Goal: Task Accomplishment & Management: Manage account settings

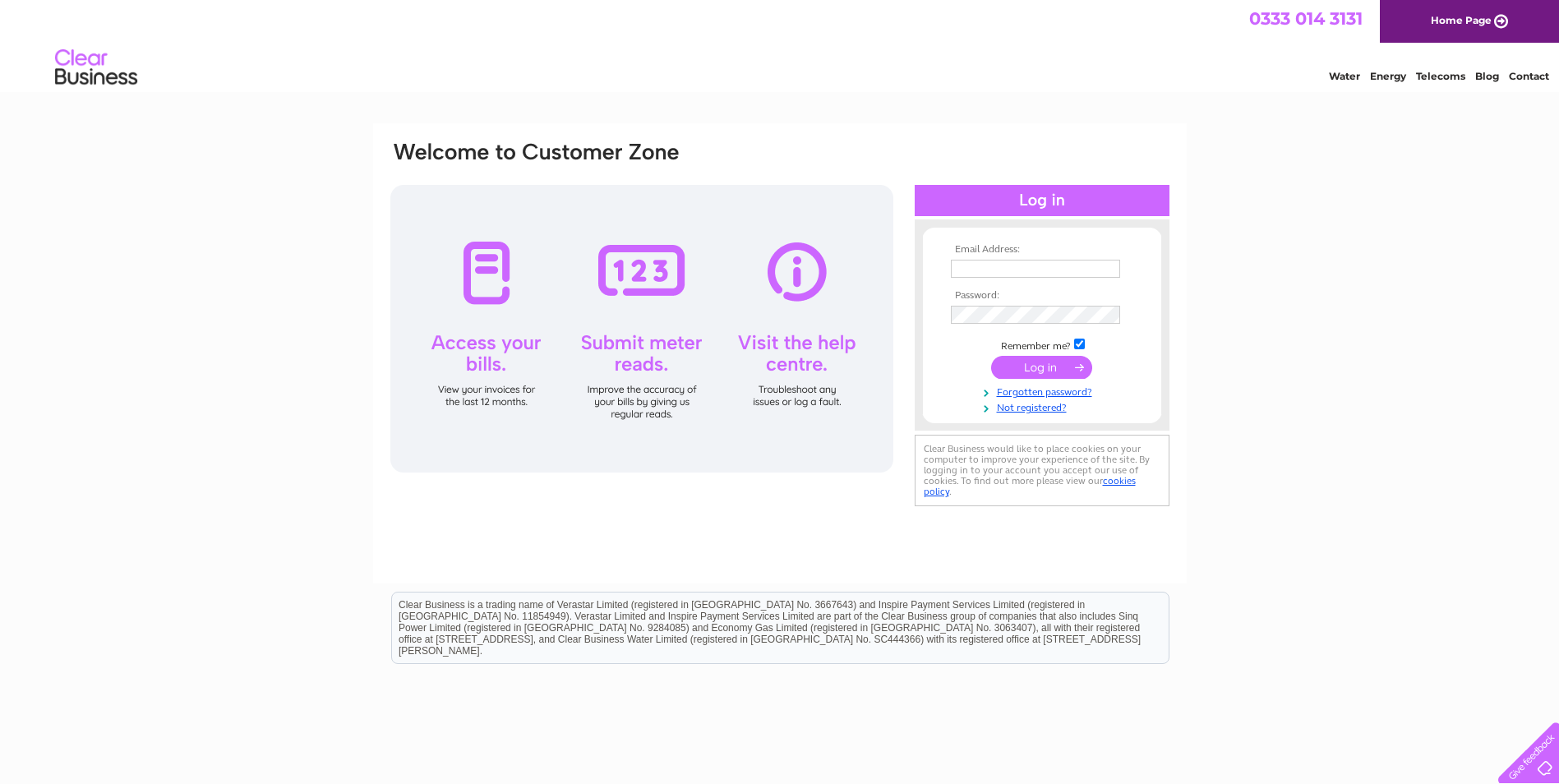
type input "[EMAIL_ADDRESS][DOMAIN_NAME]"
click at [1038, 366] on input "submit" at bounding box center [1041, 367] width 101 height 23
click at [990, 561] on div "Email Address: [EMAIL_ADDRESS][DOMAIN_NAME] Password:" at bounding box center [780, 353] width 814 height 461
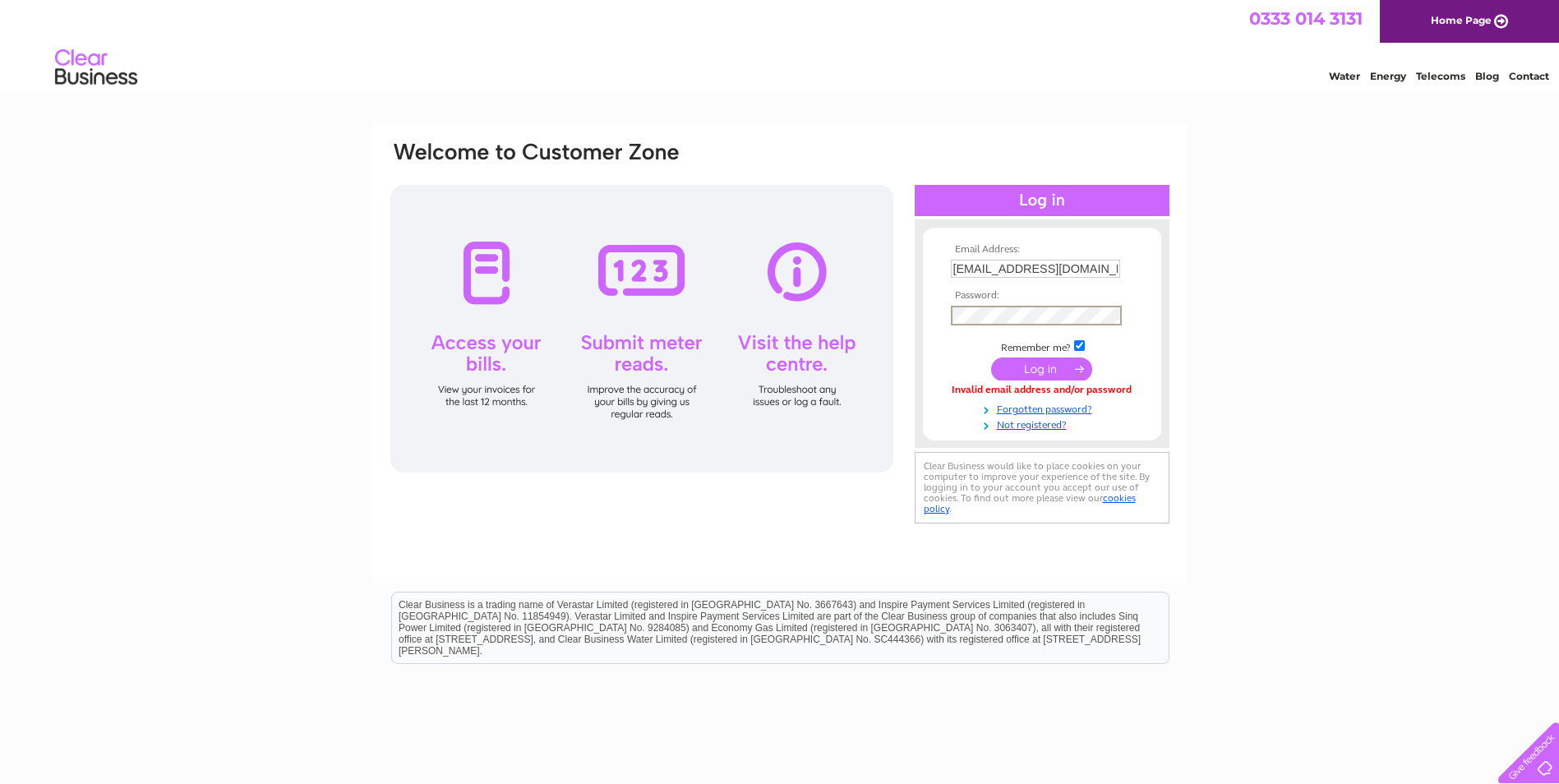
click at [1041, 363] on input "submit" at bounding box center [1041, 369] width 101 height 23
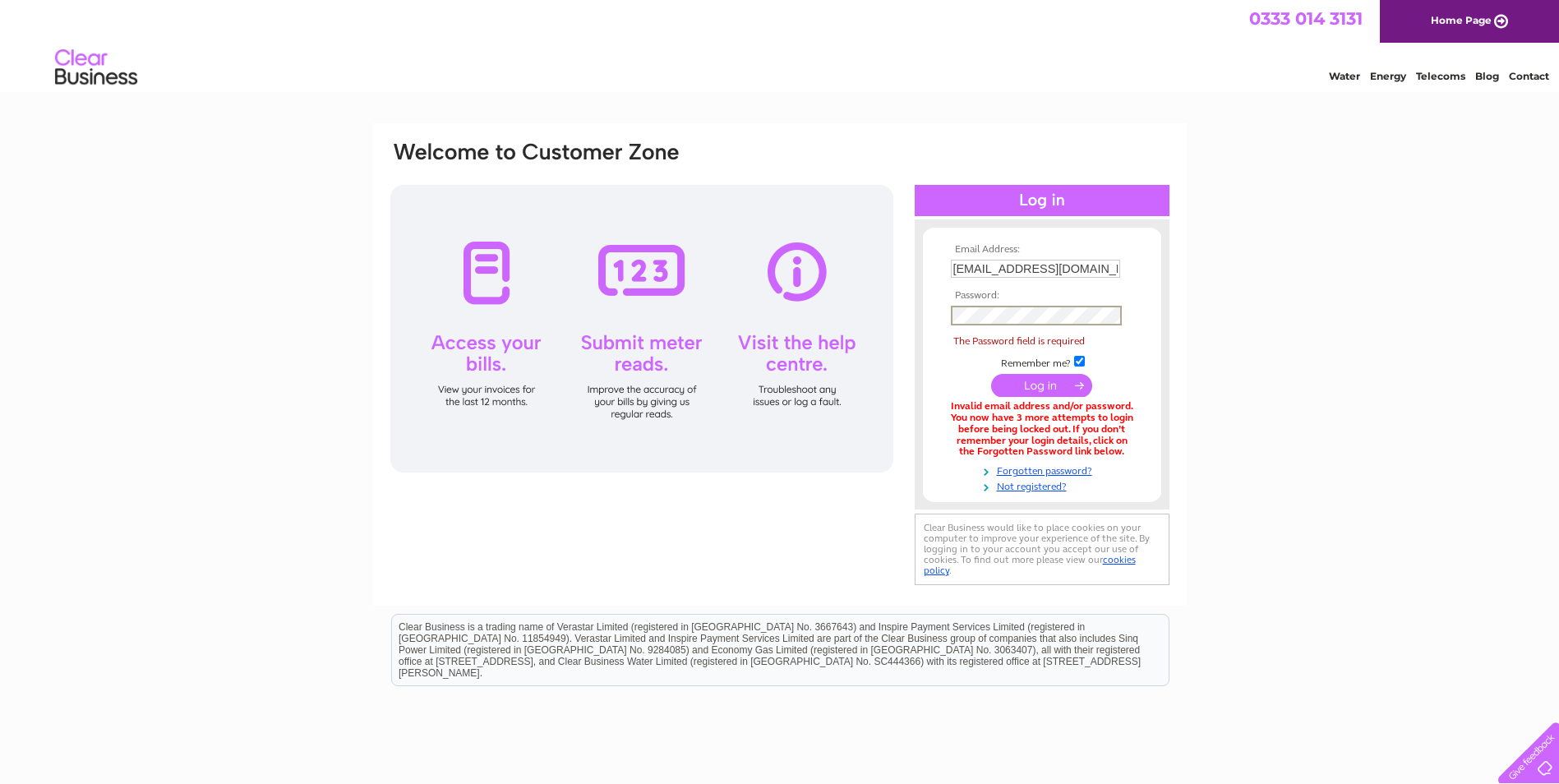
click at [1042, 327] on td at bounding box center [1041, 315] width 191 height 28
click at [1045, 382] on input "submit" at bounding box center [1041, 385] width 101 height 23
click at [1038, 466] on link "Forgotten password?" at bounding box center [1044, 469] width 187 height 15
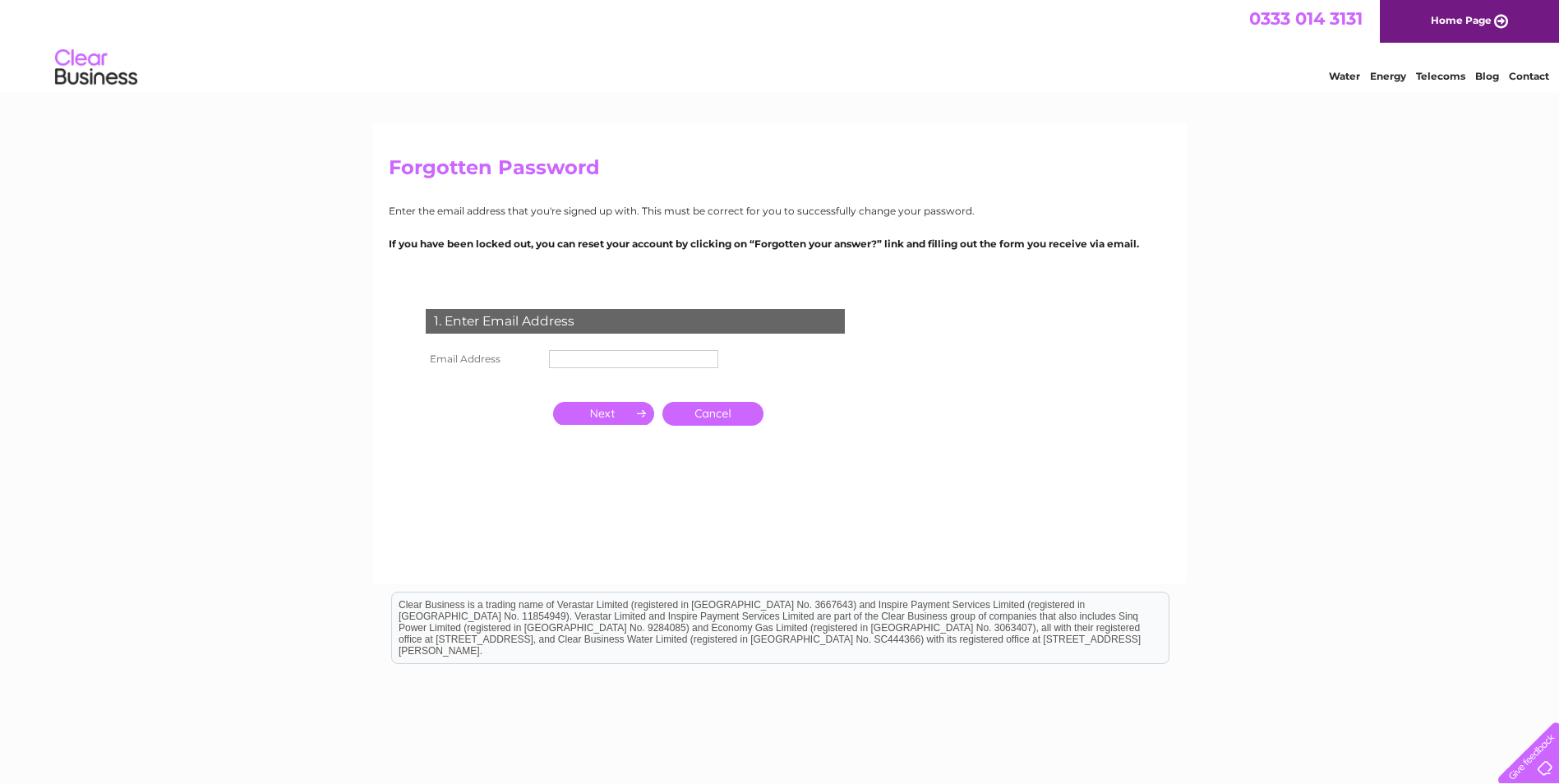
click at [616, 365] on input "text" at bounding box center [633, 359] width 169 height 18
type input "hfenquiries@gmail.com"
click at [613, 418] on input "button" at bounding box center [603, 413] width 101 height 23
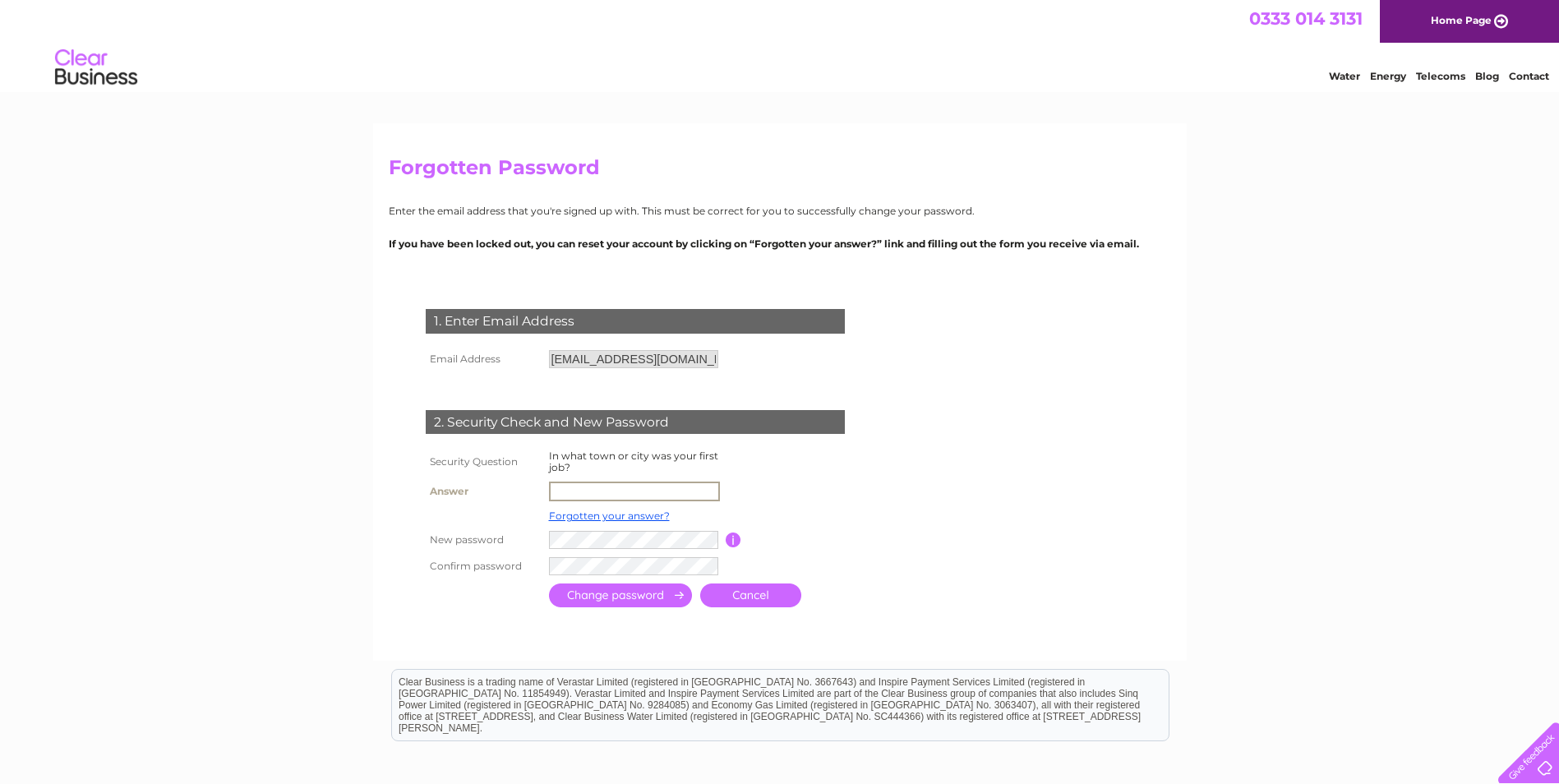
click at [599, 488] on input "text" at bounding box center [634, 491] width 171 height 20
type input "Bathgate"
click at [583, 550] on td at bounding box center [635, 537] width 181 height 26
click at [571, 602] on input "submit" at bounding box center [621, 595] width 143 height 23
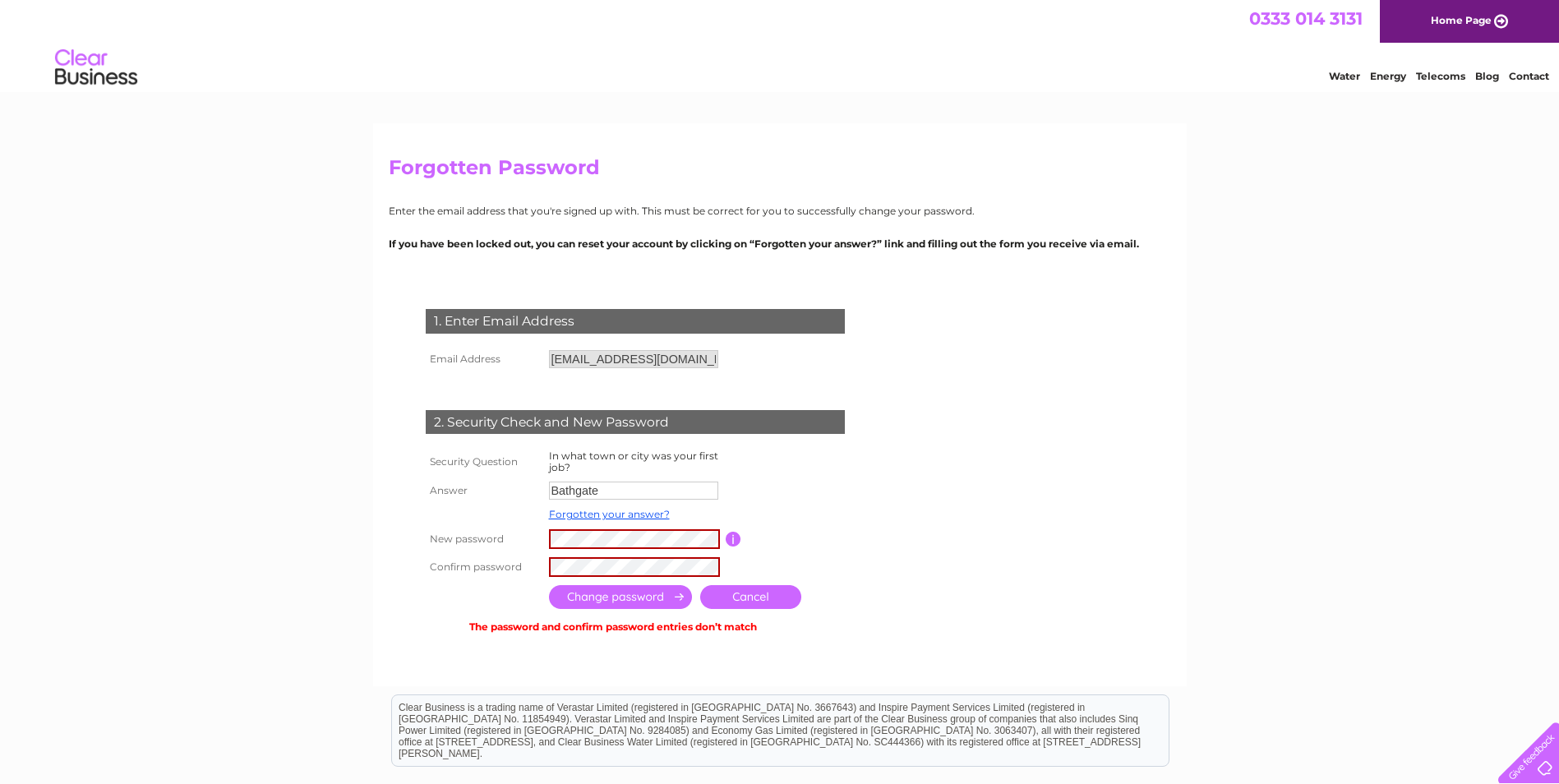
drag, startPoint x: 732, startPoint y: 536, endPoint x: 721, endPoint y: 543, distance: 13.0
click at [733, 540] on input "button" at bounding box center [733, 539] width 15 height 14
drag, startPoint x: 428, startPoint y: 607, endPoint x: 507, endPoint y: 604, distance: 79.1
click at [428, 606] on th at bounding box center [483, 596] width 123 height 32
click at [636, 593] on input "submit" at bounding box center [621, 597] width 143 height 23
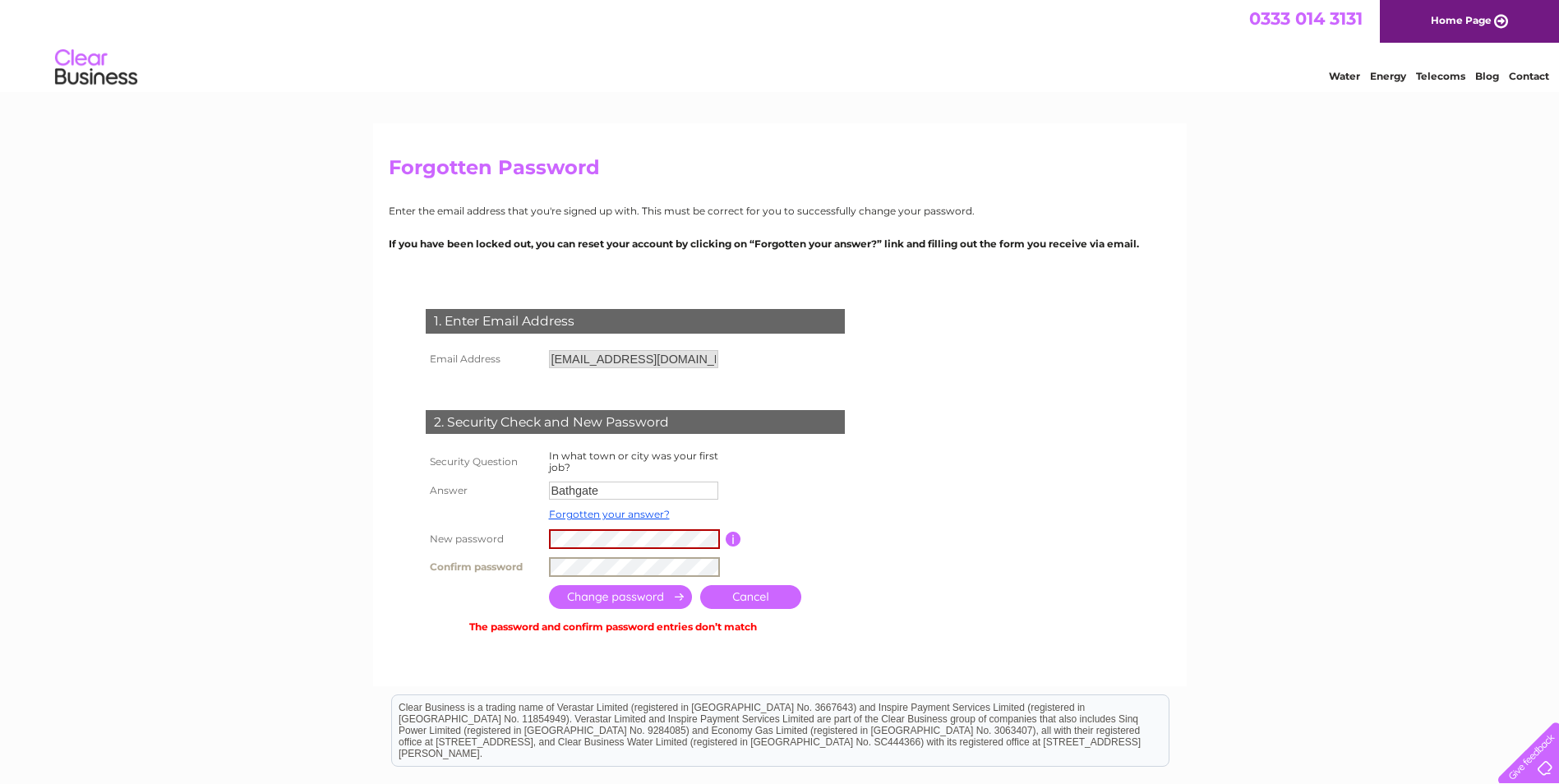
click at [519, 653] on div at bounding box center [638, 653] width 499 height 33
click at [570, 595] on input "submit" at bounding box center [621, 597] width 143 height 23
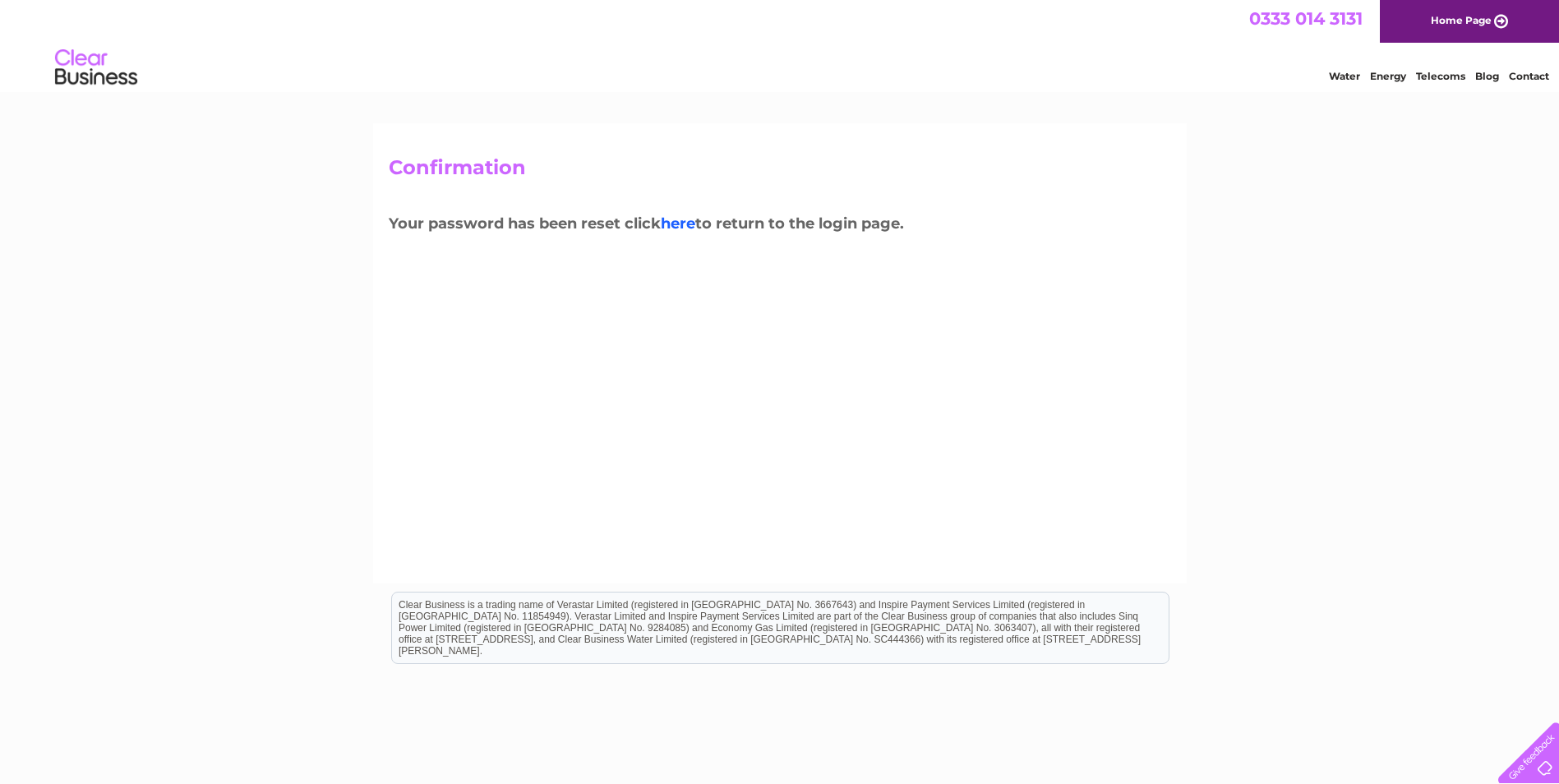
click at [678, 229] on link "here" at bounding box center [678, 223] width 34 height 18
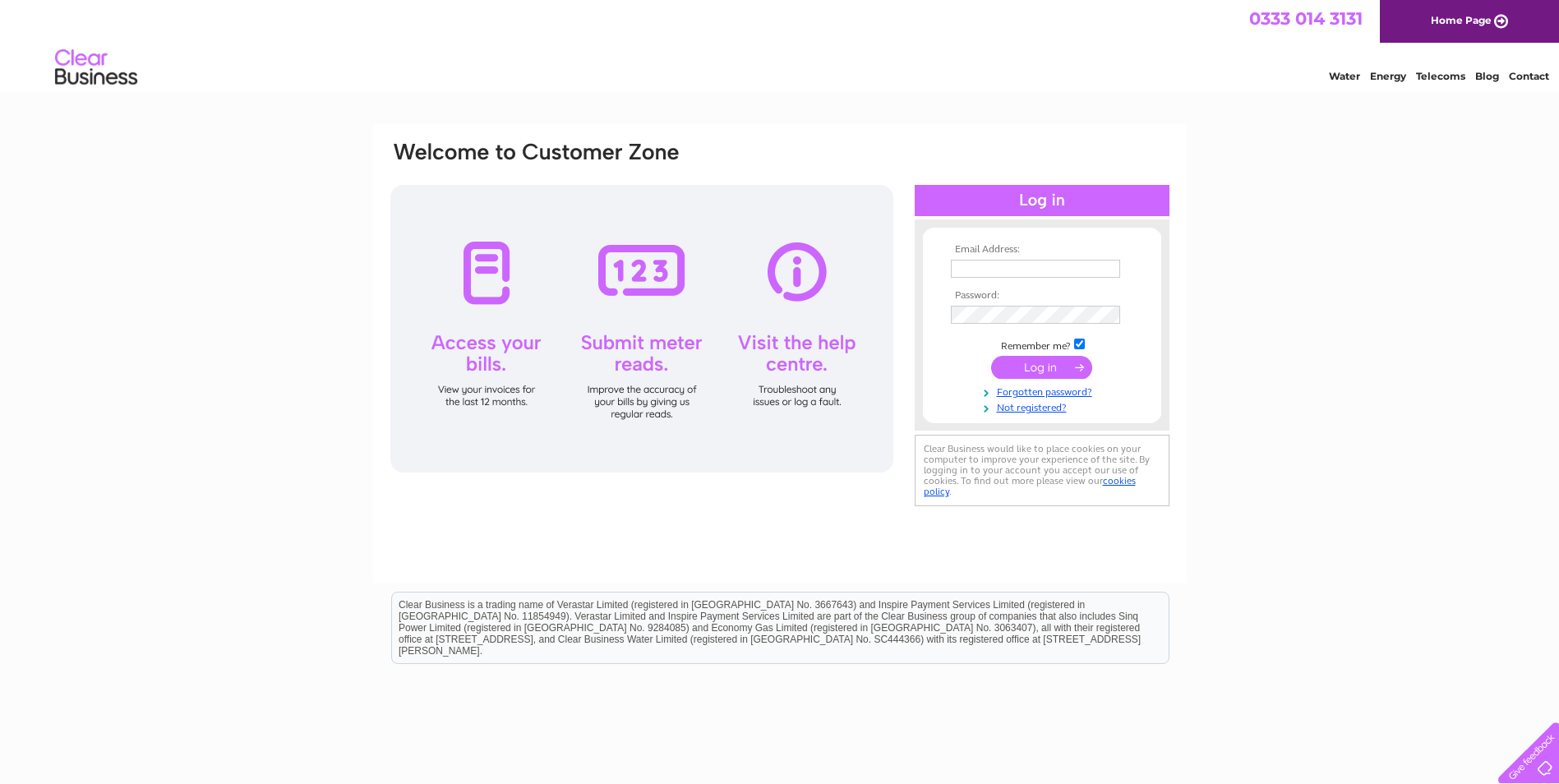
type input "[EMAIL_ADDRESS][DOMAIN_NAME]"
click at [1075, 354] on td at bounding box center [1041, 367] width 191 height 32
click at [1058, 378] on input "submit" at bounding box center [1041, 367] width 101 height 23
click at [1060, 362] on input "submit" at bounding box center [1041, 367] width 101 height 23
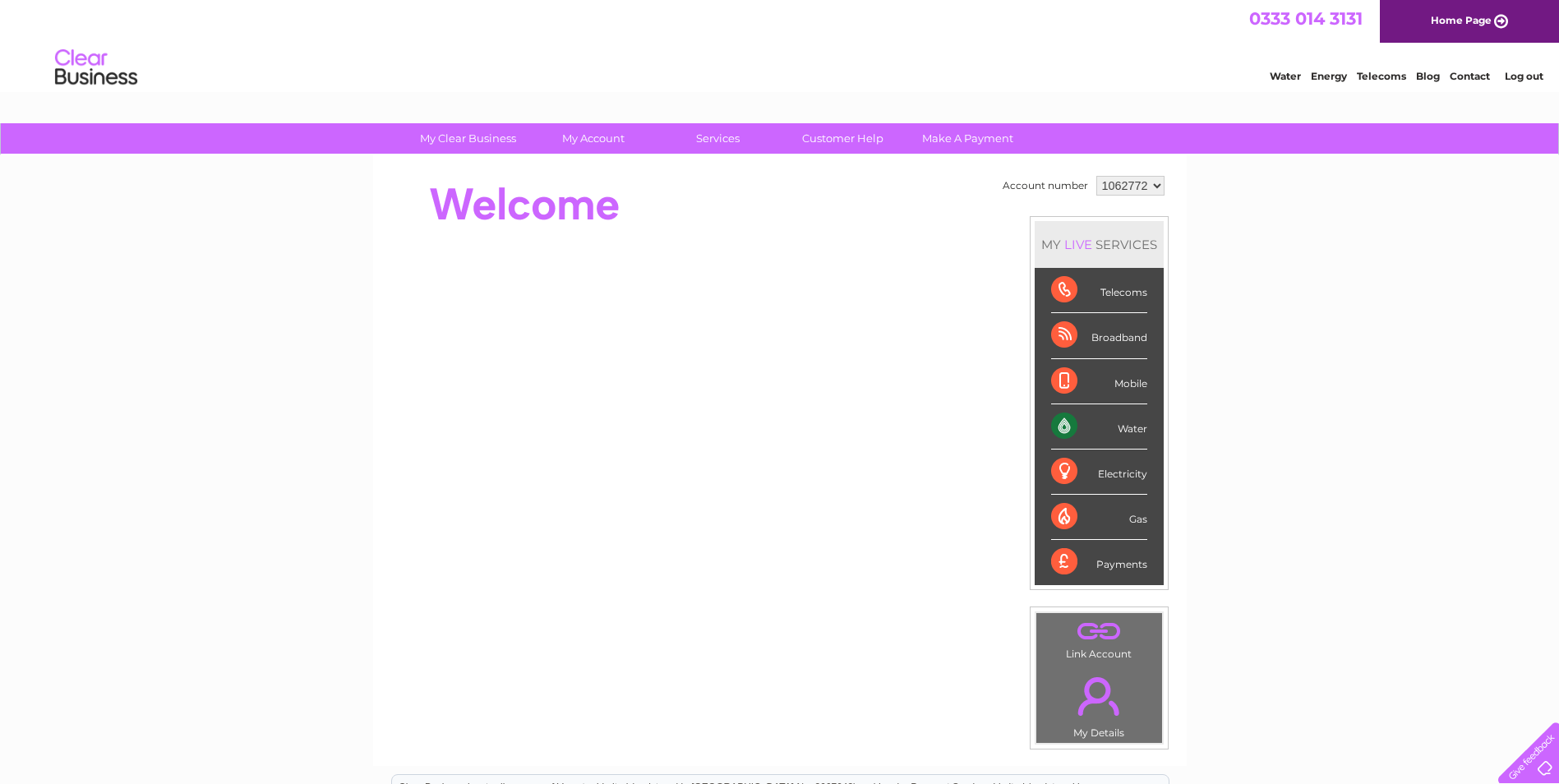
click at [1065, 431] on div "Water" at bounding box center [1099, 427] width 96 height 45
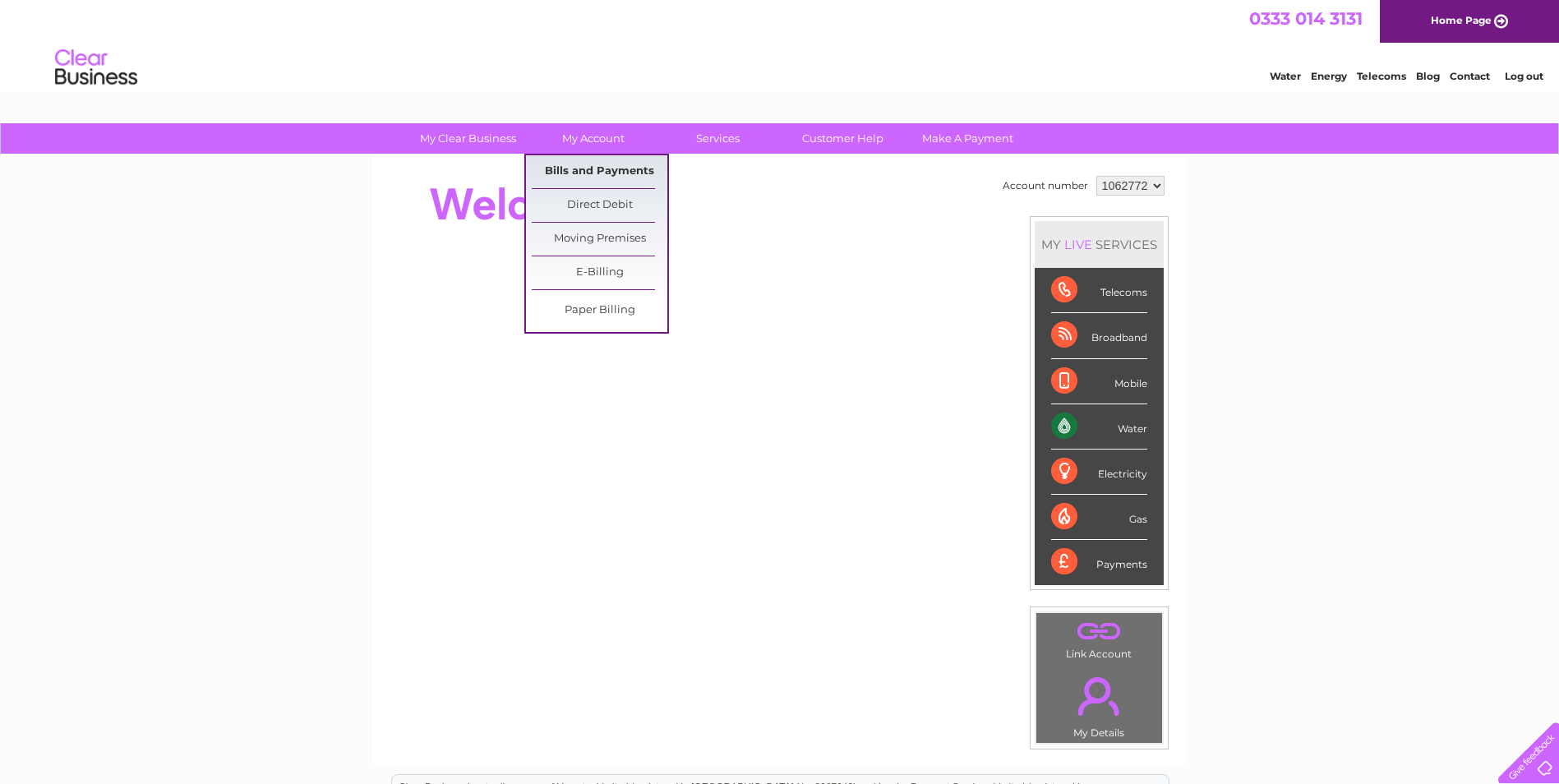
click at [580, 173] on link "Bills and Payments" at bounding box center [600, 172] width 135 height 33
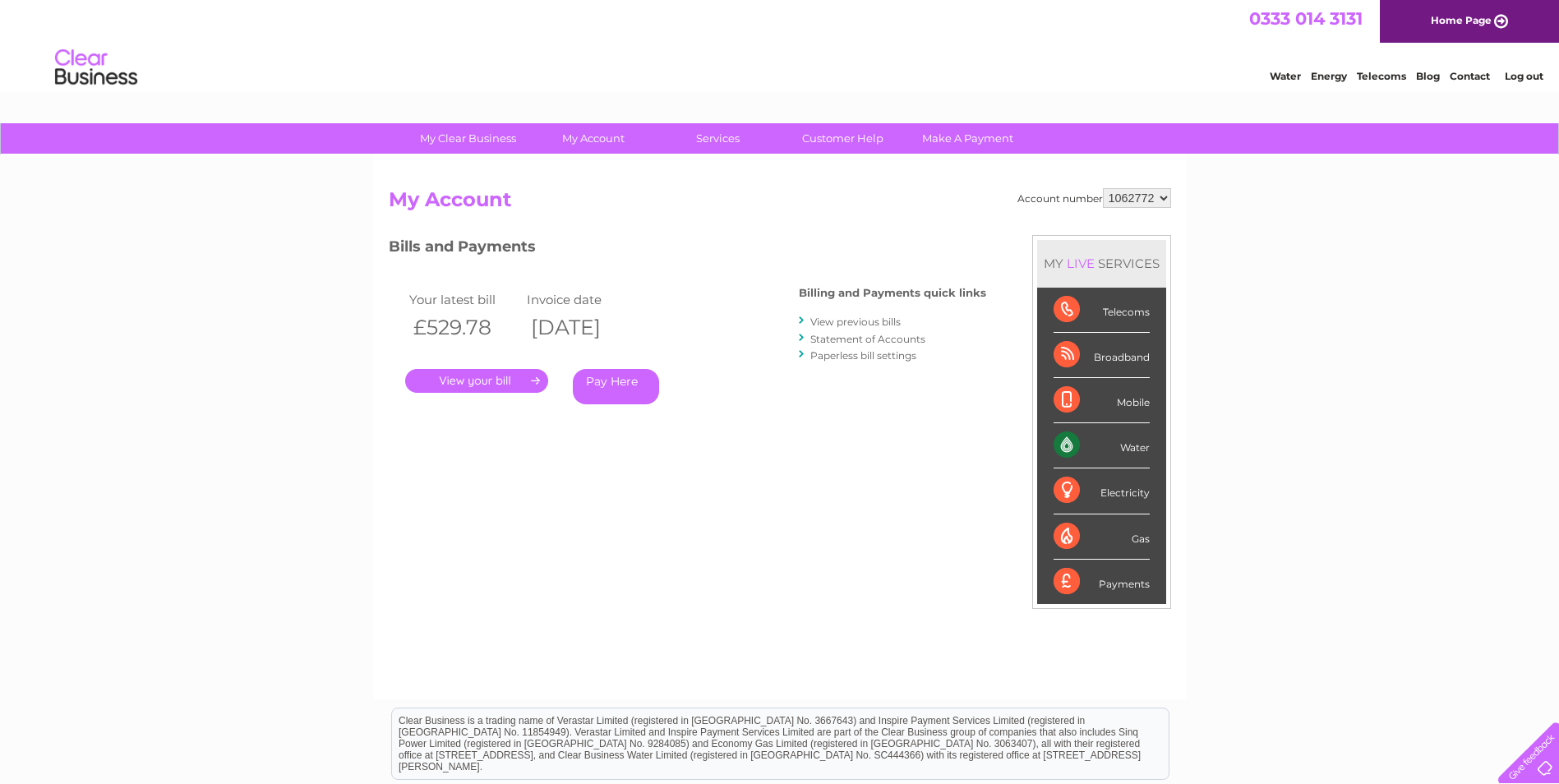
click at [528, 378] on link "." at bounding box center [477, 381] width 143 height 23
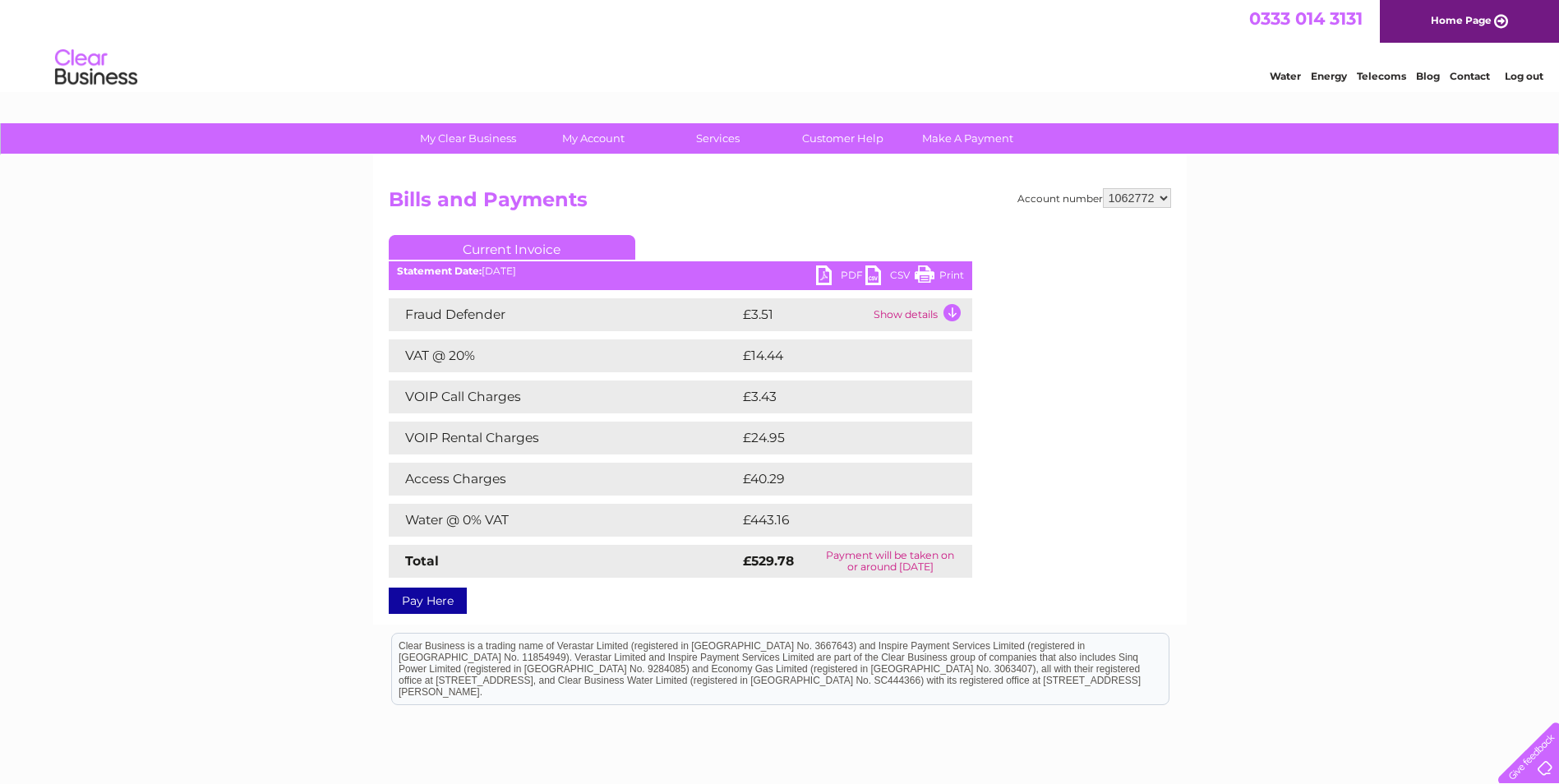
click at [842, 269] on link "PDF" at bounding box center [841, 277] width 50 height 23
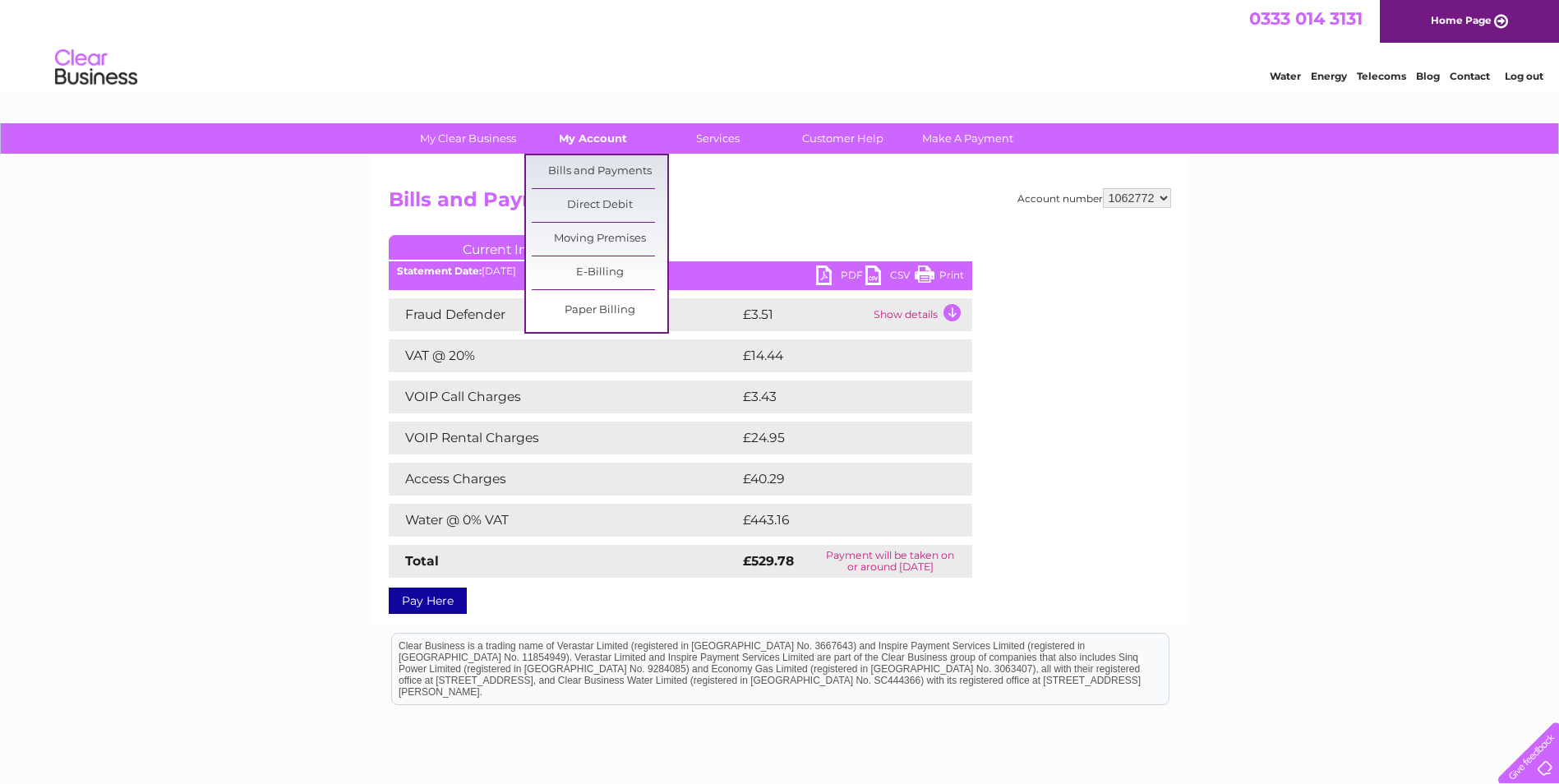
click at [588, 140] on link "My Account" at bounding box center [593, 138] width 135 height 31
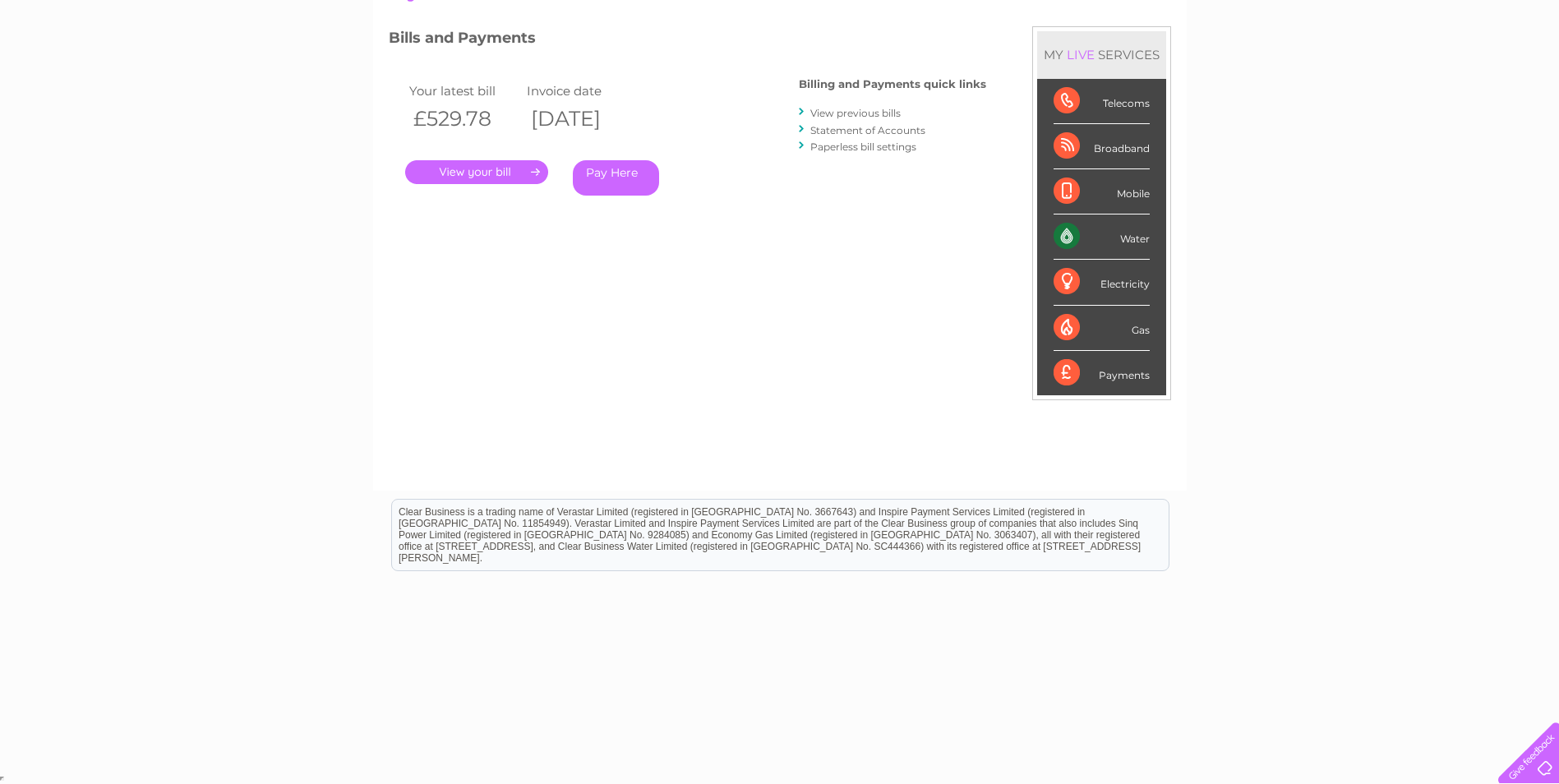
scroll to position [44, 0]
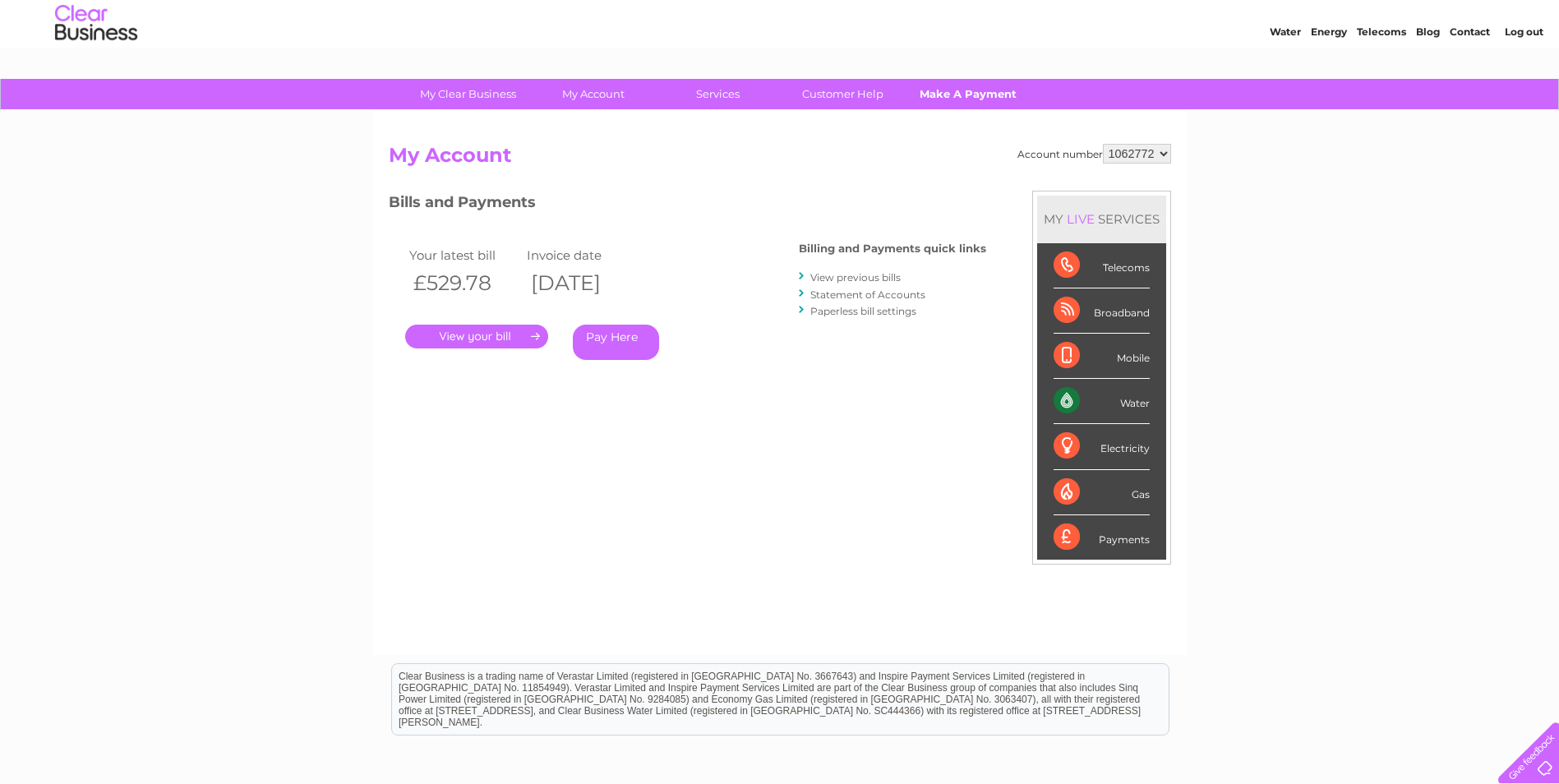
click at [963, 97] on link "Make A Payment" at bounding box center [967, 94] width 135 height 31
click at [863, 104] on link "Customer Help" at bounding box center [843, 94] width 135 height 31
click at [862, 98] on link "Customer Help" at bounding box center [843, 94] width 135 height 31
click at [854, 104] on link "Customer Help" at bounding box center [843, 94] width 135 height 31
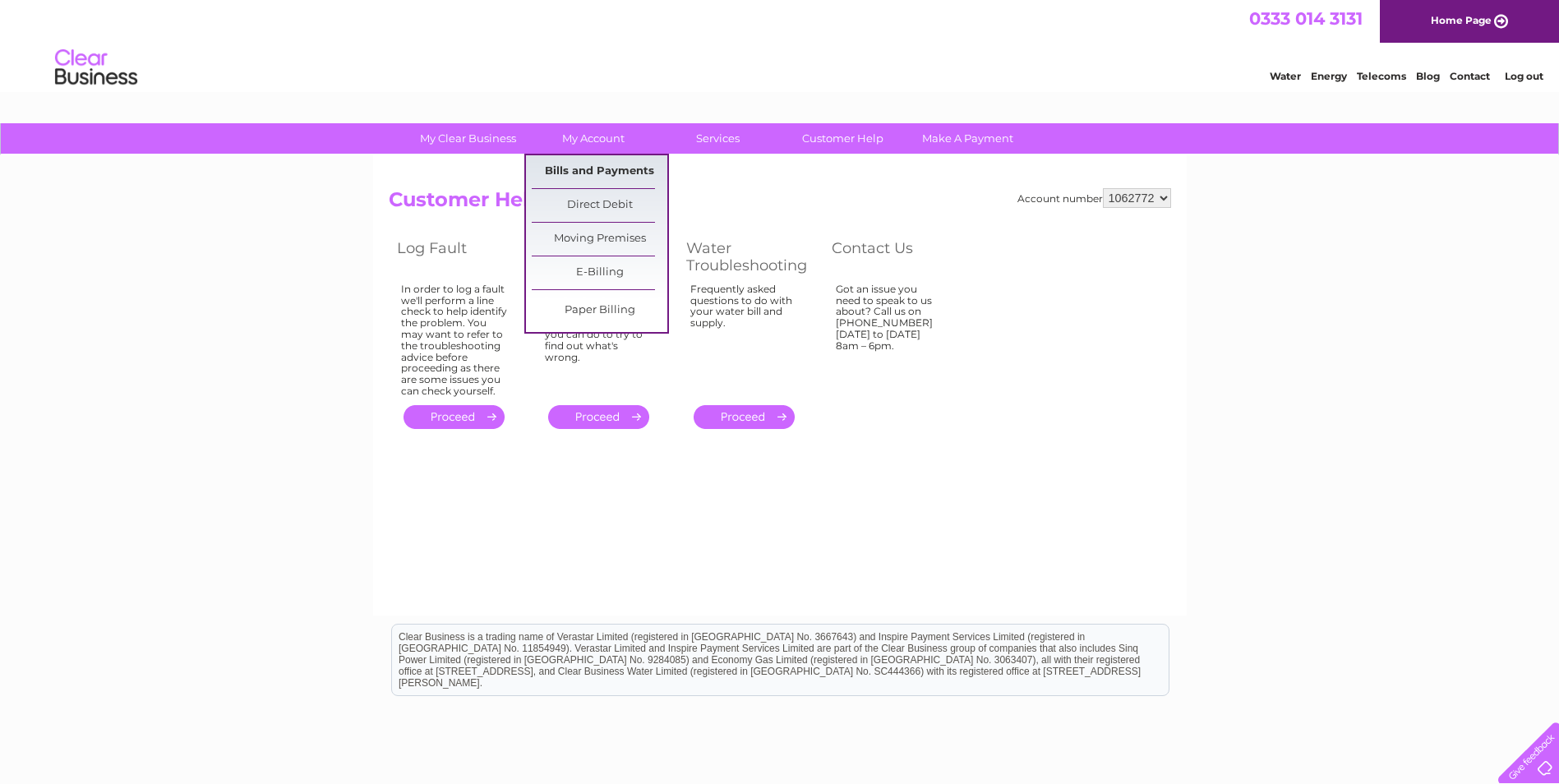
click at [617, 173] on link "Bills and Payments" at bounding box center [600, 172] width 135 height 33
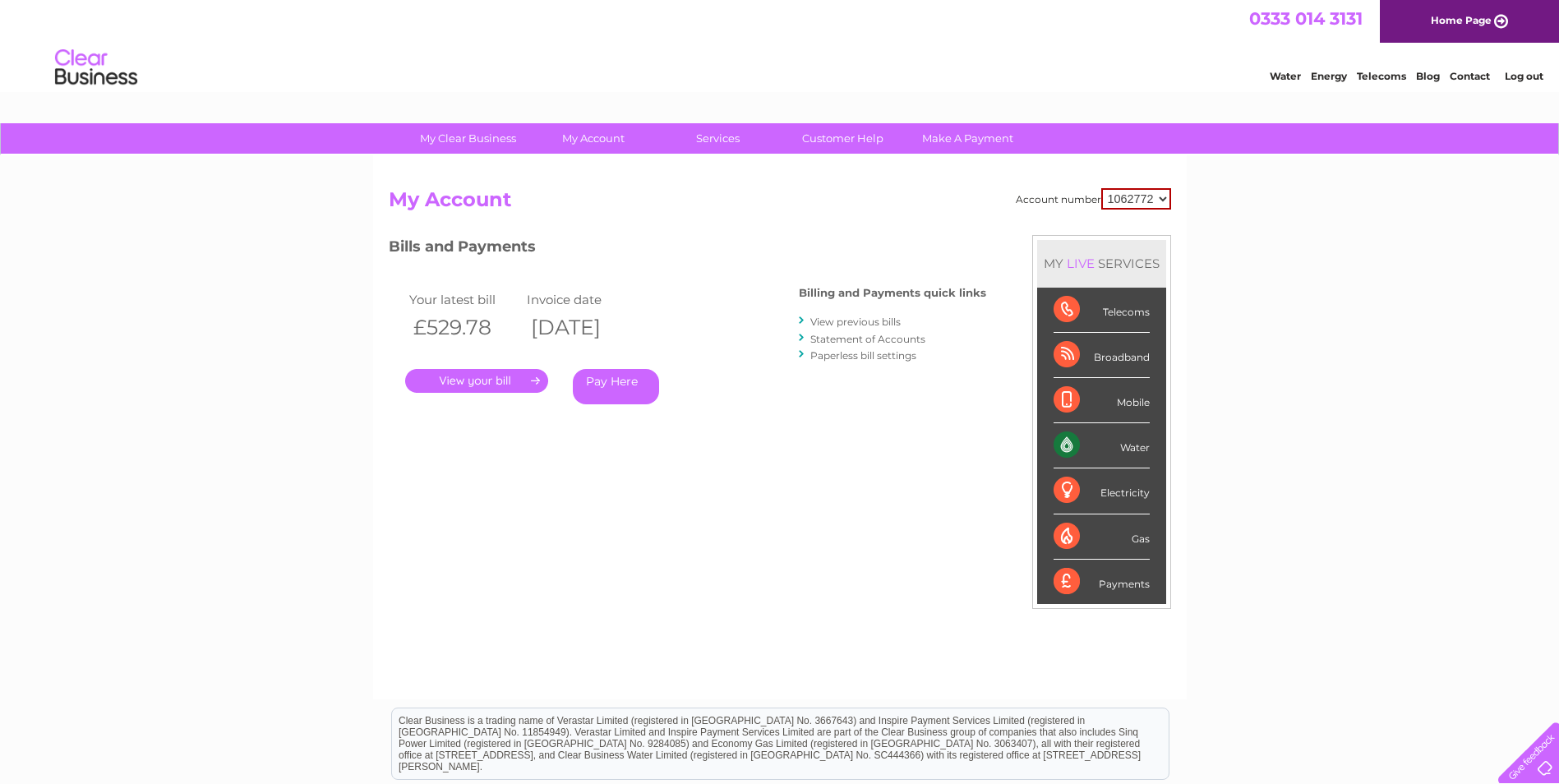
click at [509, 382] on link "." at bounding box center [477, 381] width 143 height 23
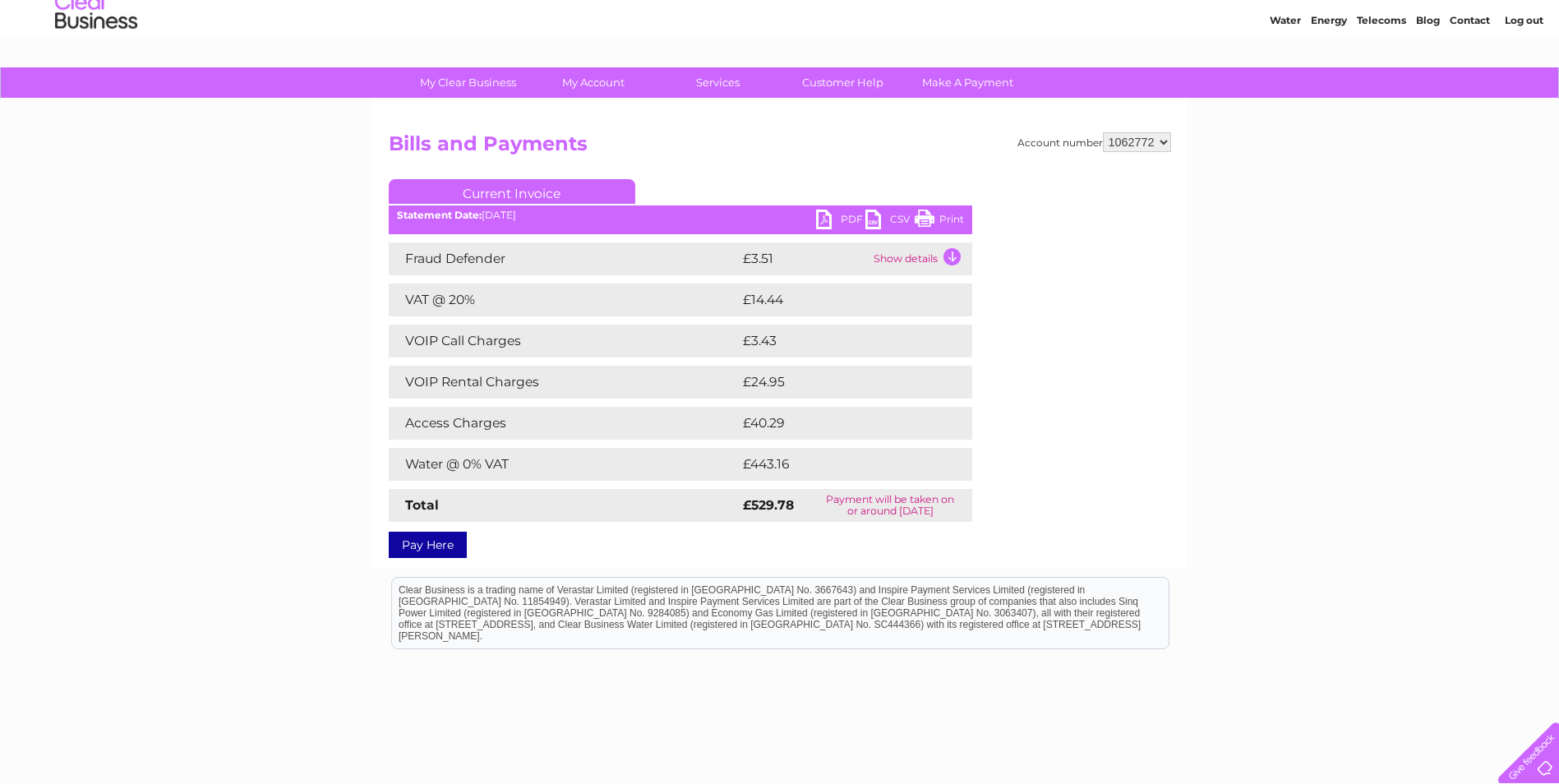
scroll to position [82, 0]
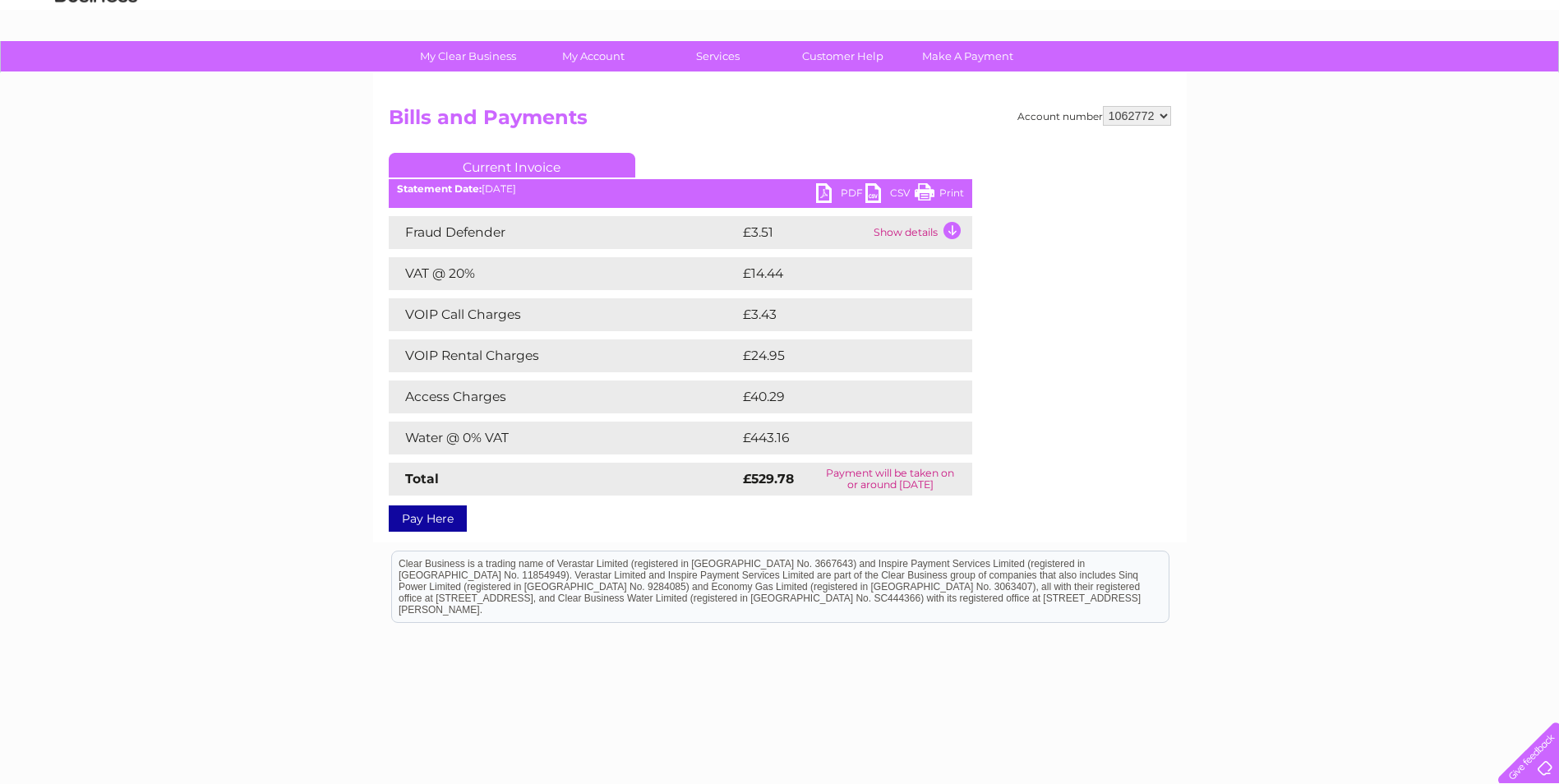
click at [844, 196] on link "PDF" at bounding box center [841, 195] width 50 height 23
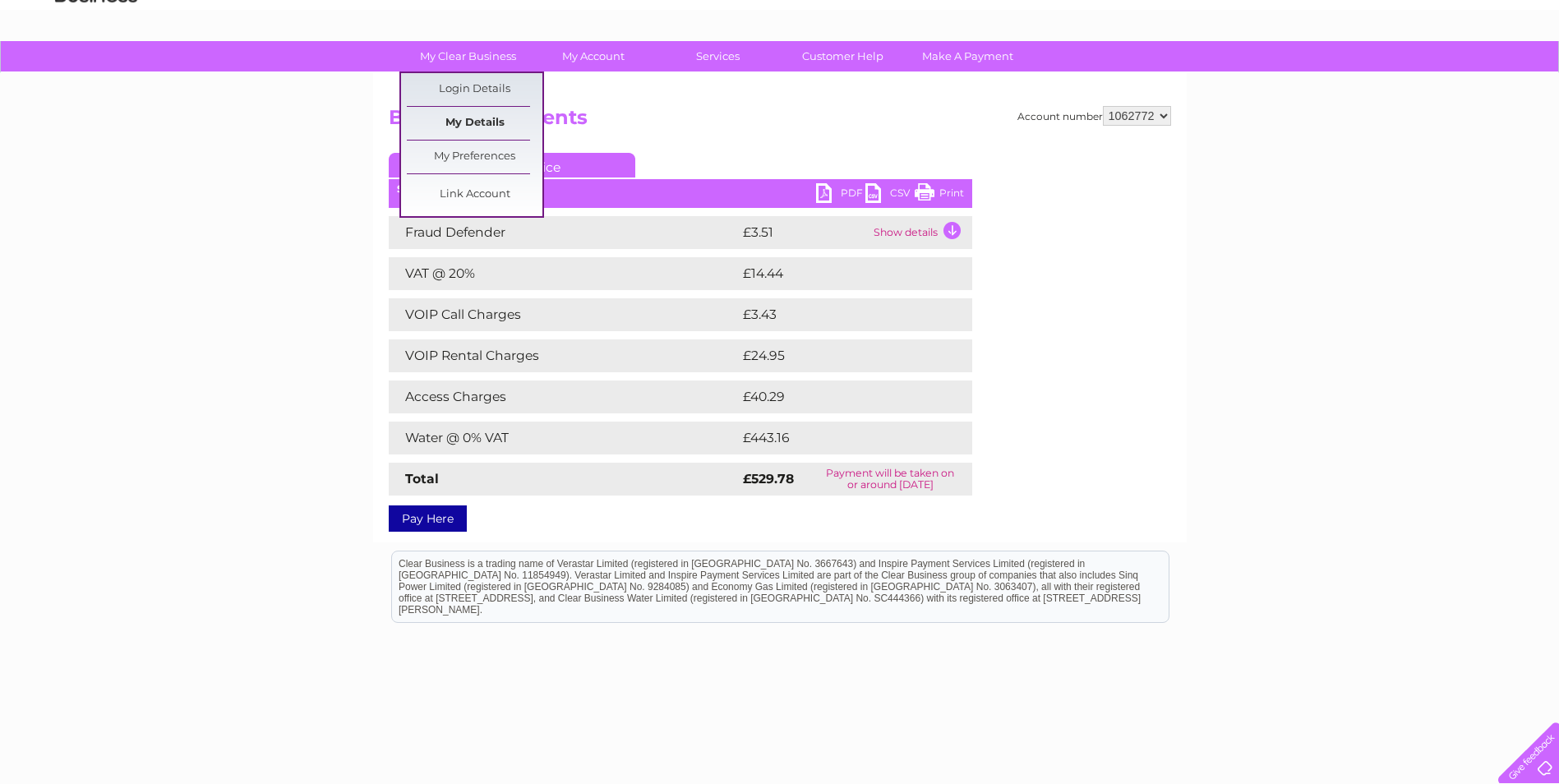
click at [487, 126] on link "My Details" at bounding box center [474, 123] width 135 height 33
